Goal: Navigation & Orientation: Find specific page/section

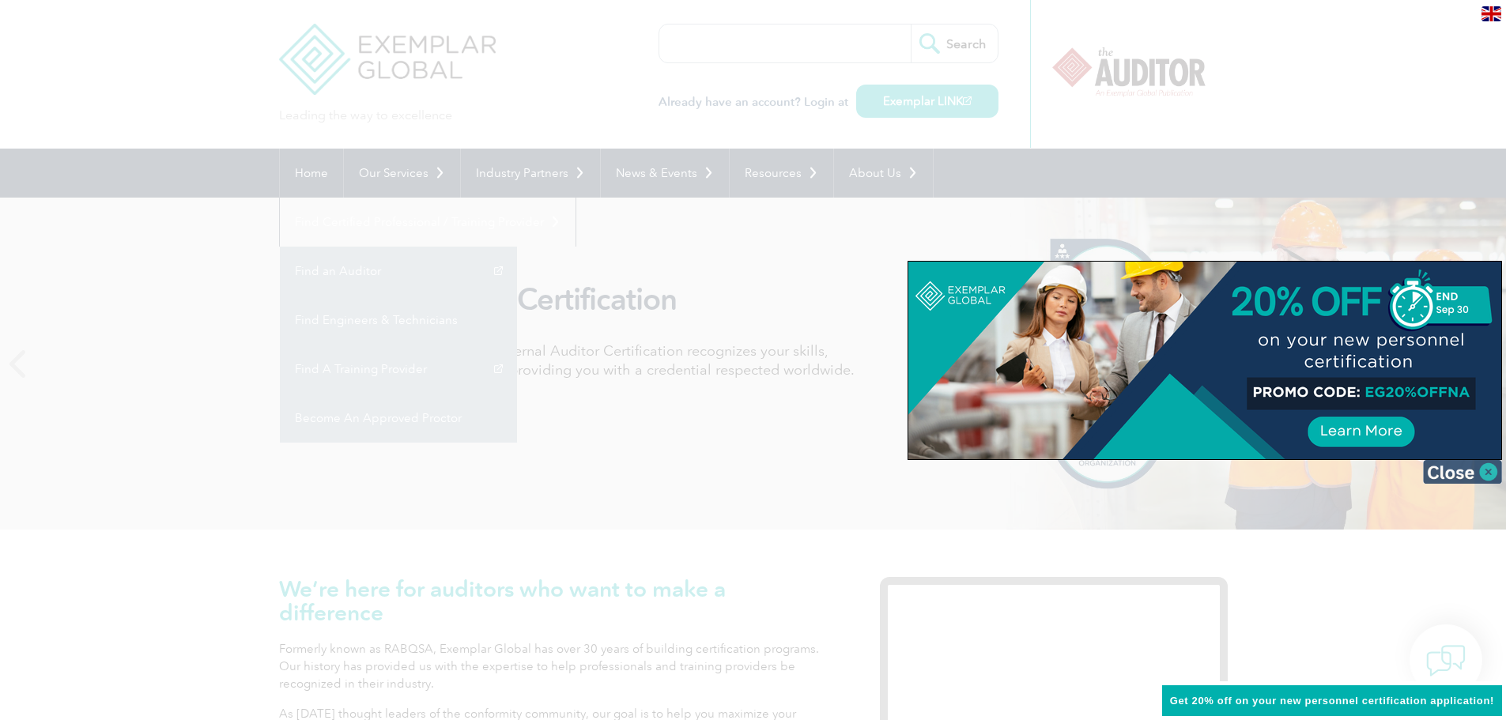
click at [1457, 476] on img at bounding box center [1462, 472] width 79 height 24
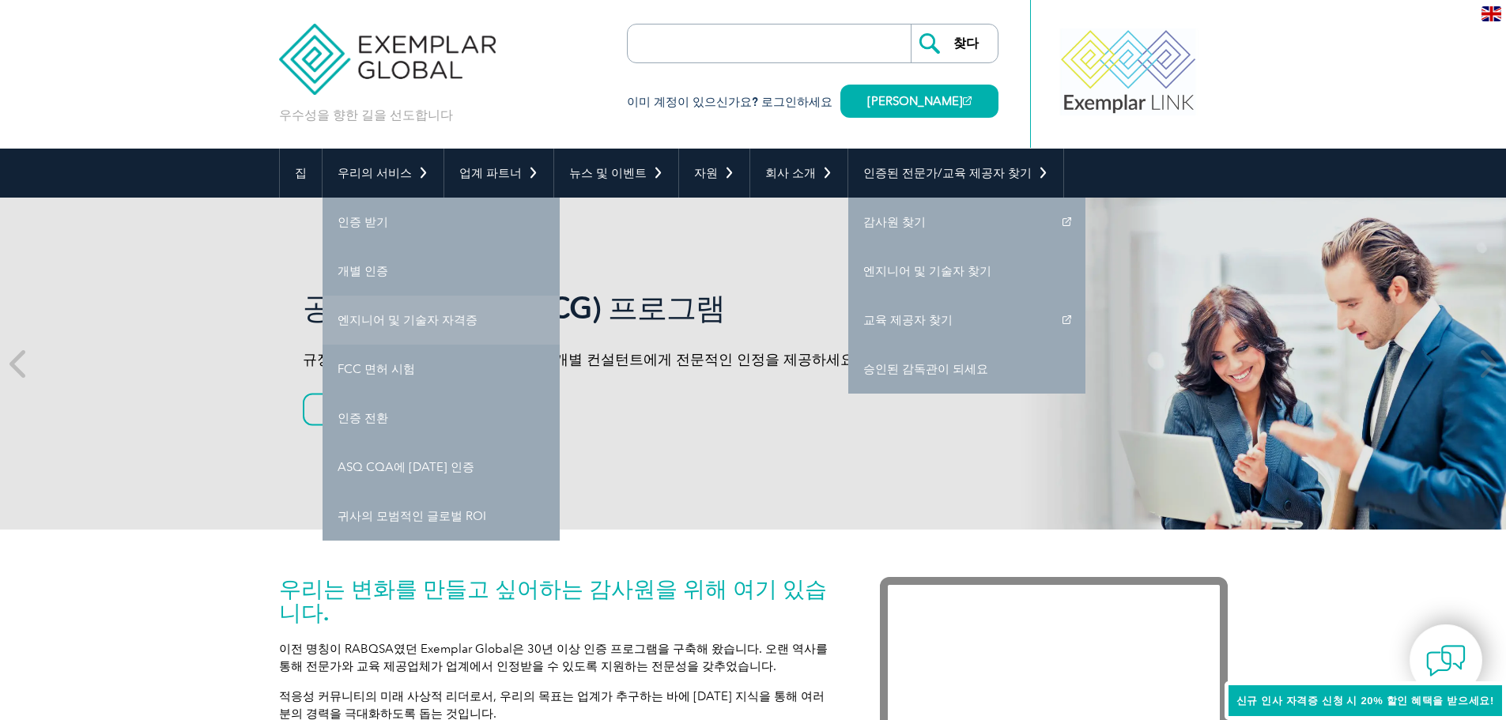
click at [445, 323] on font "엔지니어 및 기술자 자격증" at bounding box center [408, 320] width 140 height 14
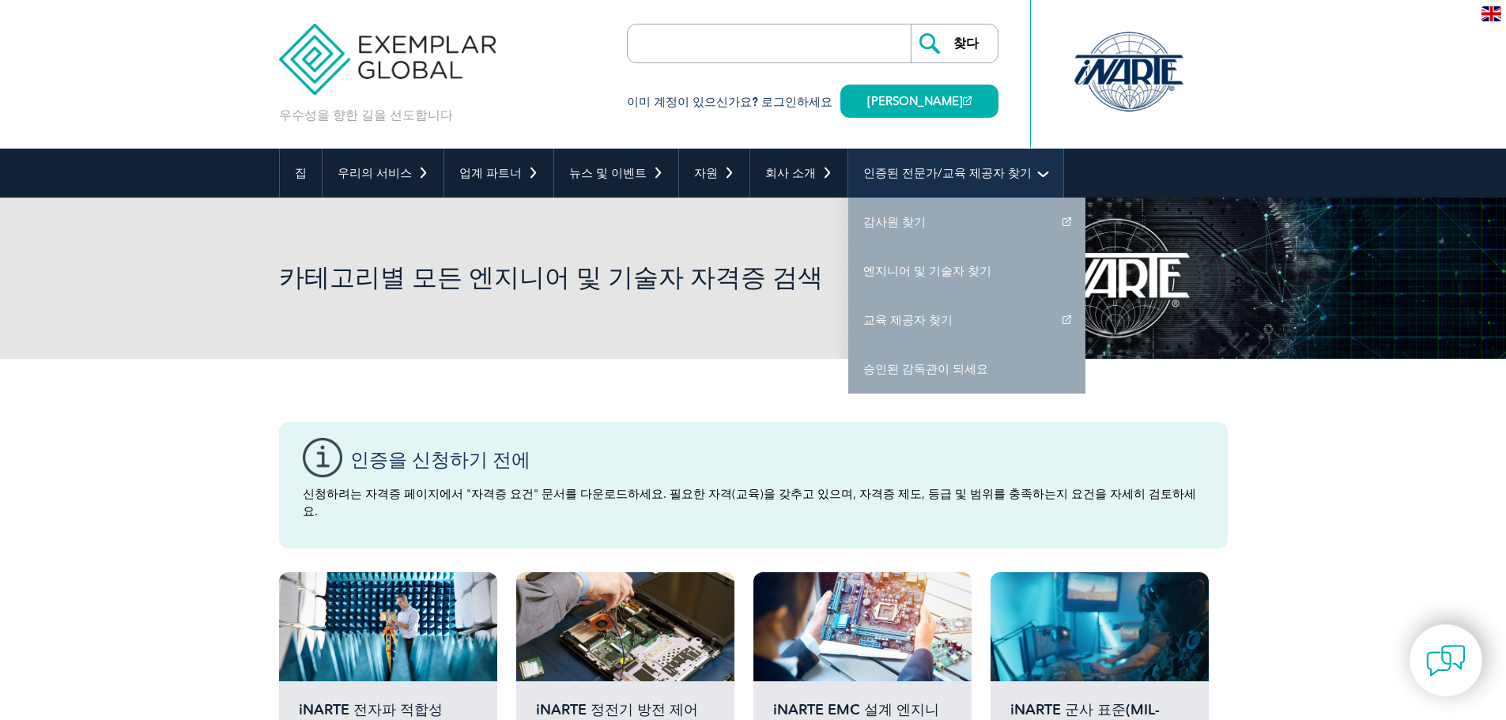
click at [873, 168] on font "인증된 전문가/교육 제공자 찾기" at bounding box center [948, 173] width 168 height 14
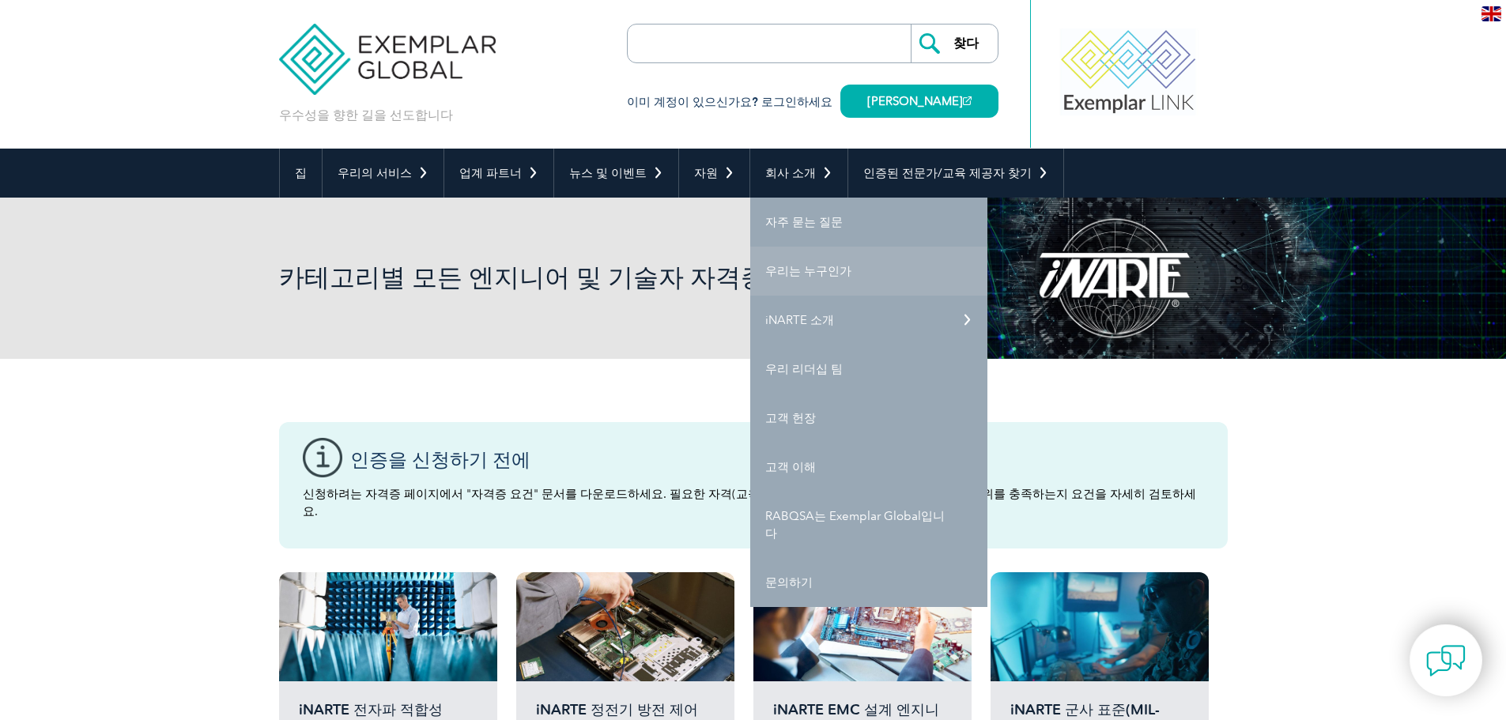
click at [779, 275] on font "우리는 누구인가" at bounding box center [808, 271] width 86 height 14
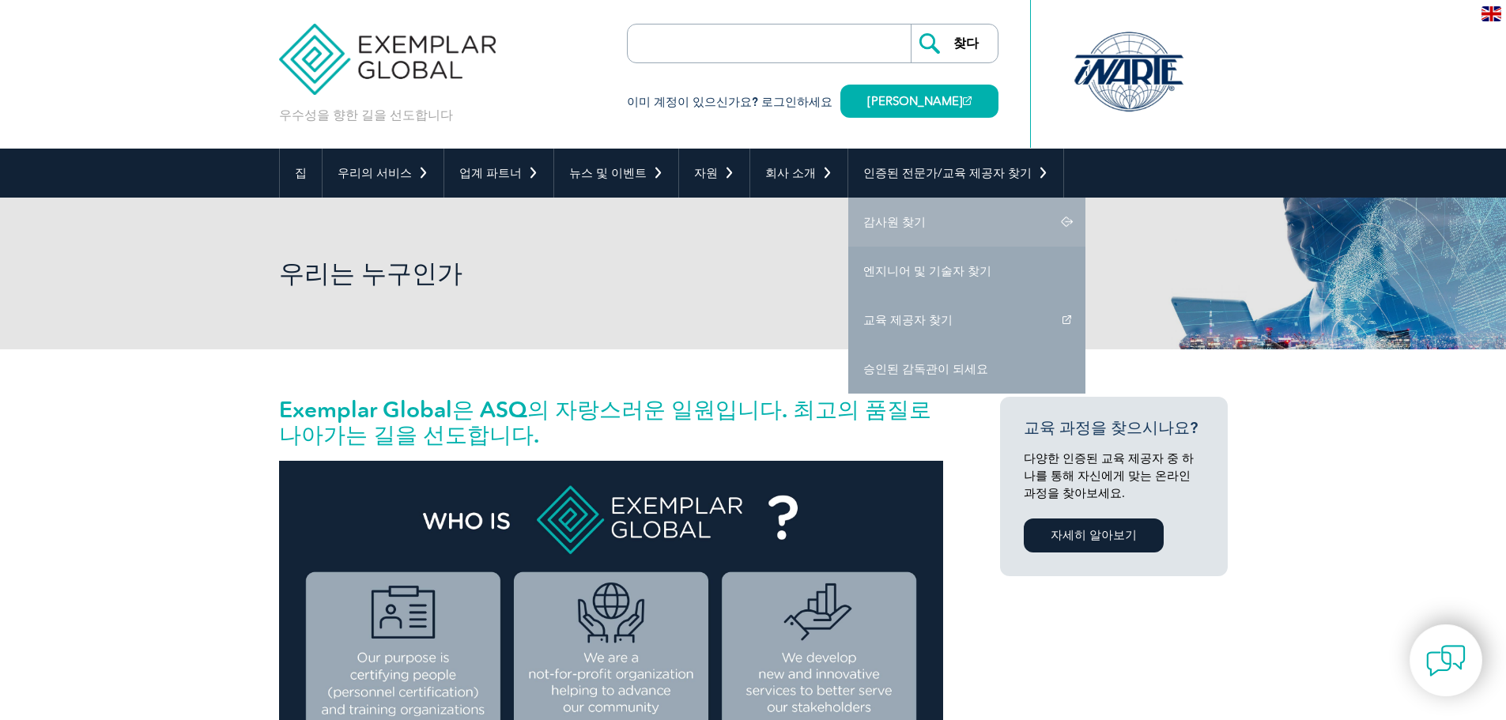
click at [968, 216] on link "감사원 찾기" at bounding box center [966, 222] width 237 height 49
